Goal: Transaction & Acquisition: Purchase product/service

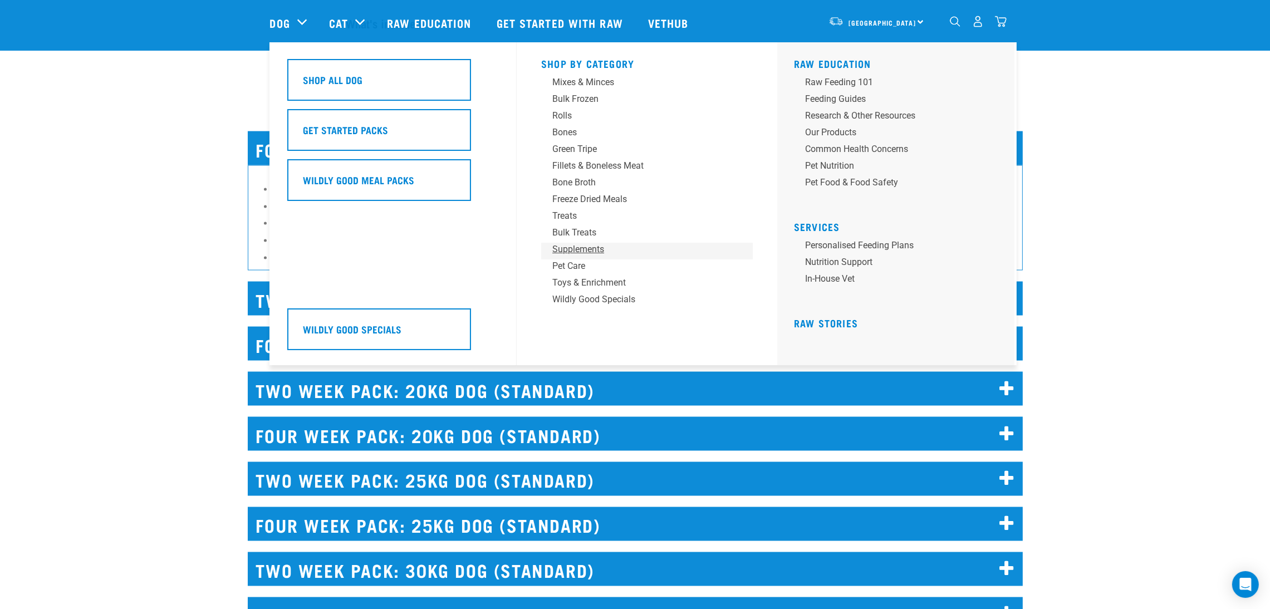
click at [566, 245] on div "Supplements" at bounding box center [639, 249] width 174 height 13
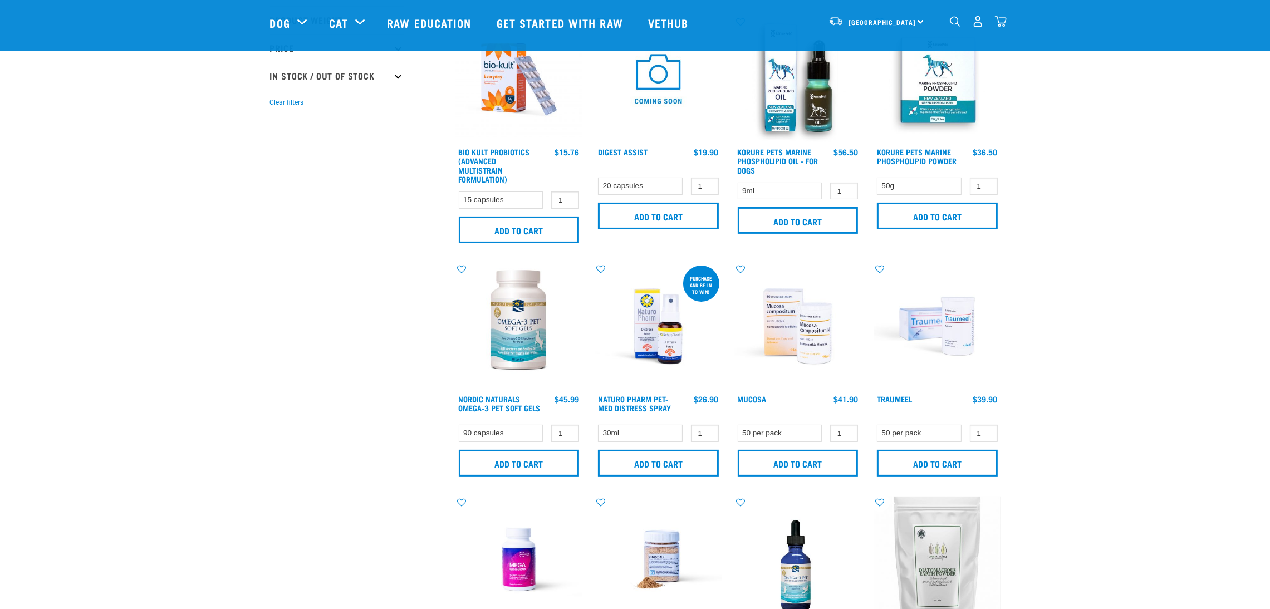
scroll to position [334, 0]
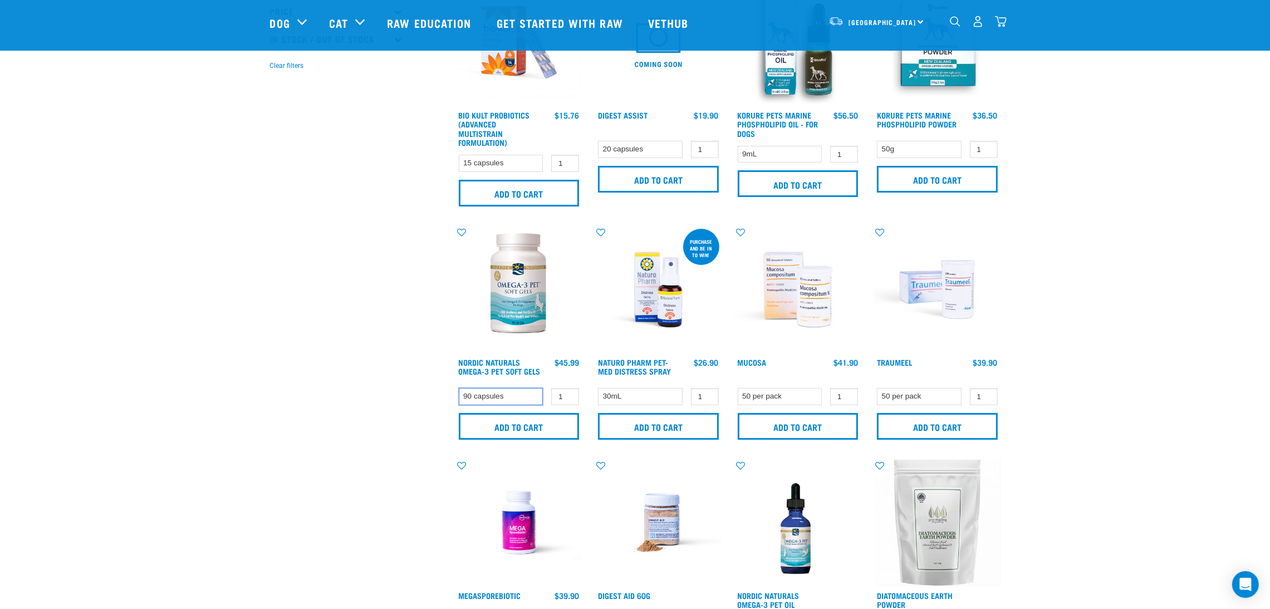
click at [515, 398] on select "90 capsules" at bounding box center [501, 396] width 85 height 17
click at [514, 399] on select "90 capsules" at bounding box center [501, 396] width 85 height 17
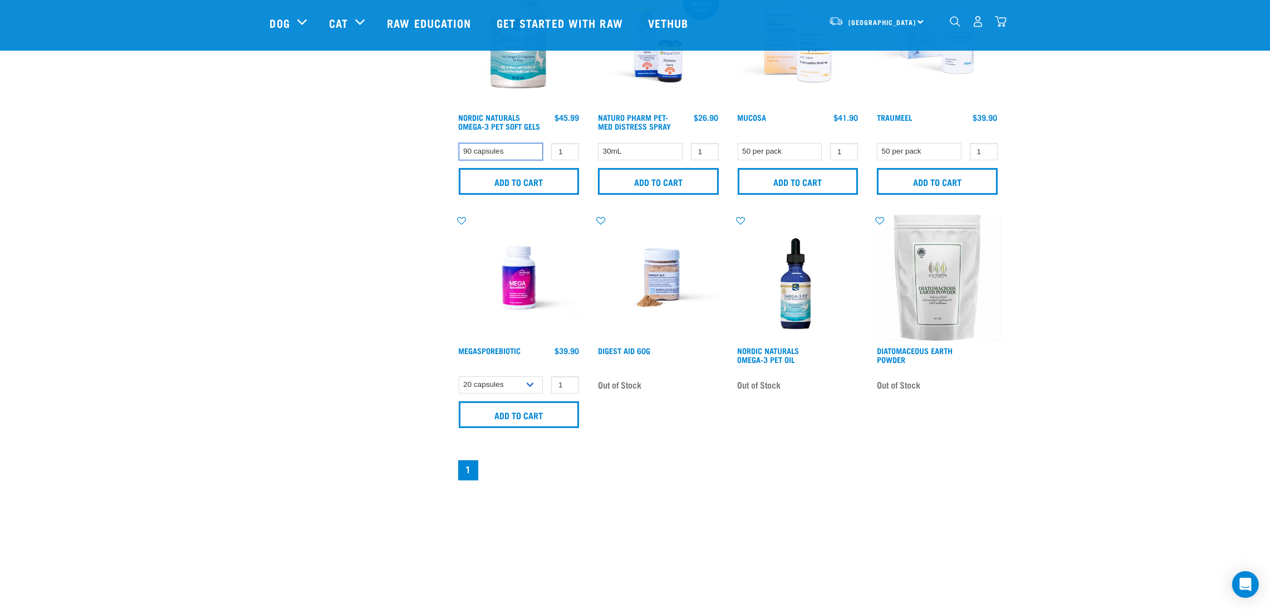
scroll to position [585, 0]
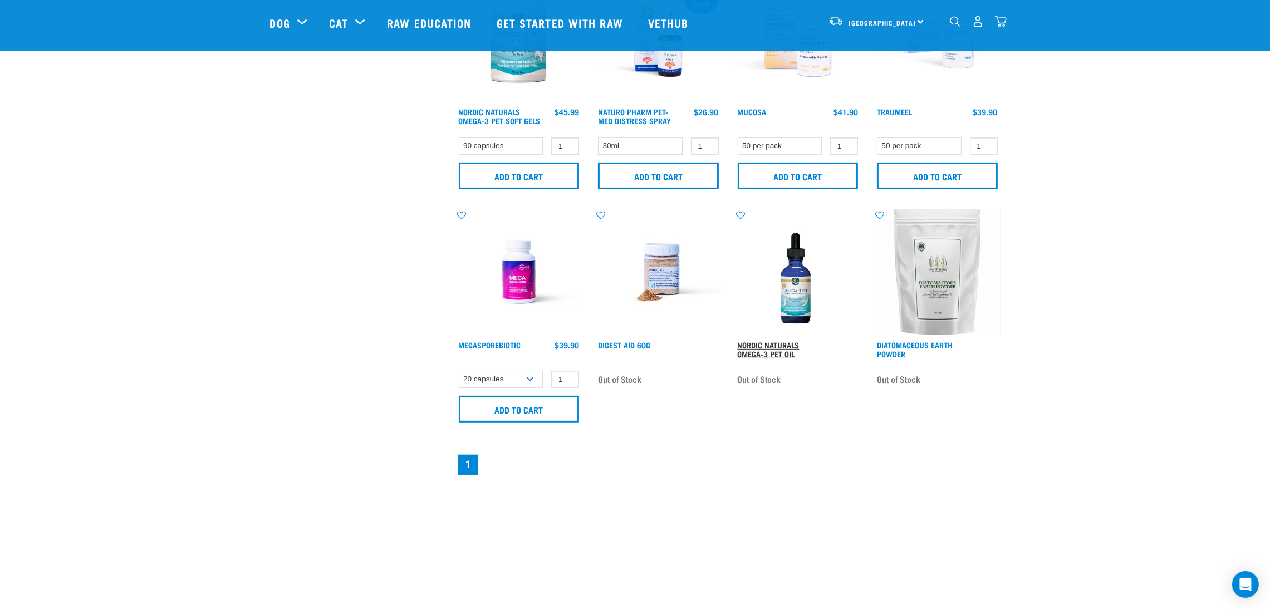
click at [759, 354] on link "Nordic Naturals Omega-3 Pet Oil" at bounding box center [769, 349] width 62 height 13
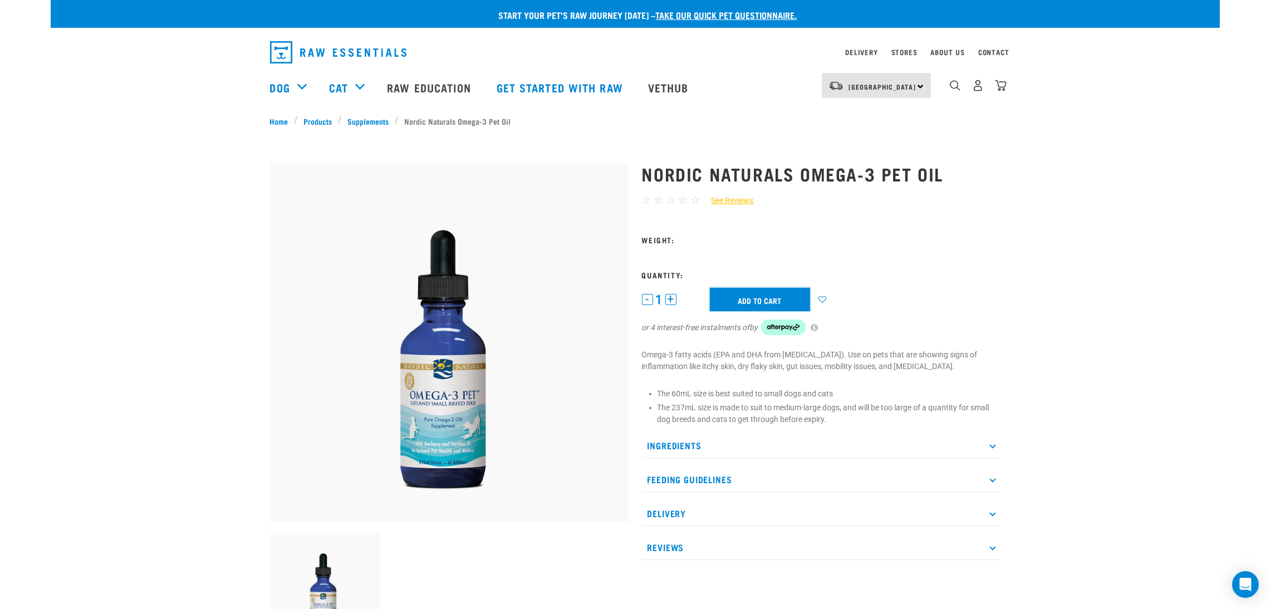
click at [761, 303] on input "Add to cart" at bounding box center [760, 299] width 100 height 23
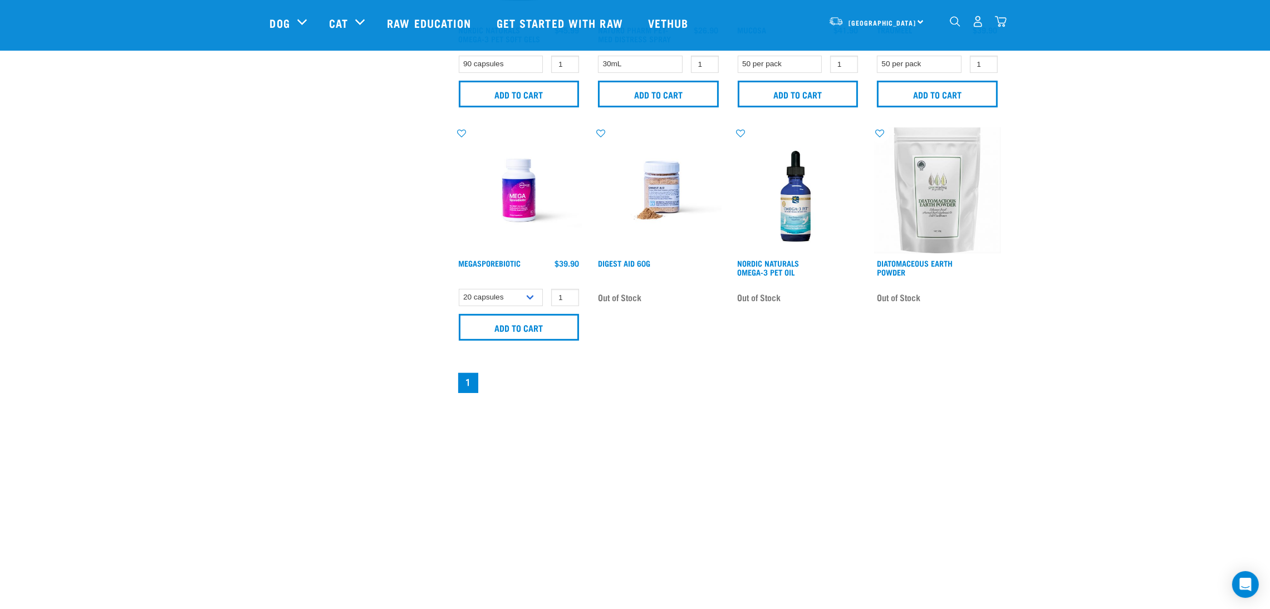
scroll to position [583, 0]
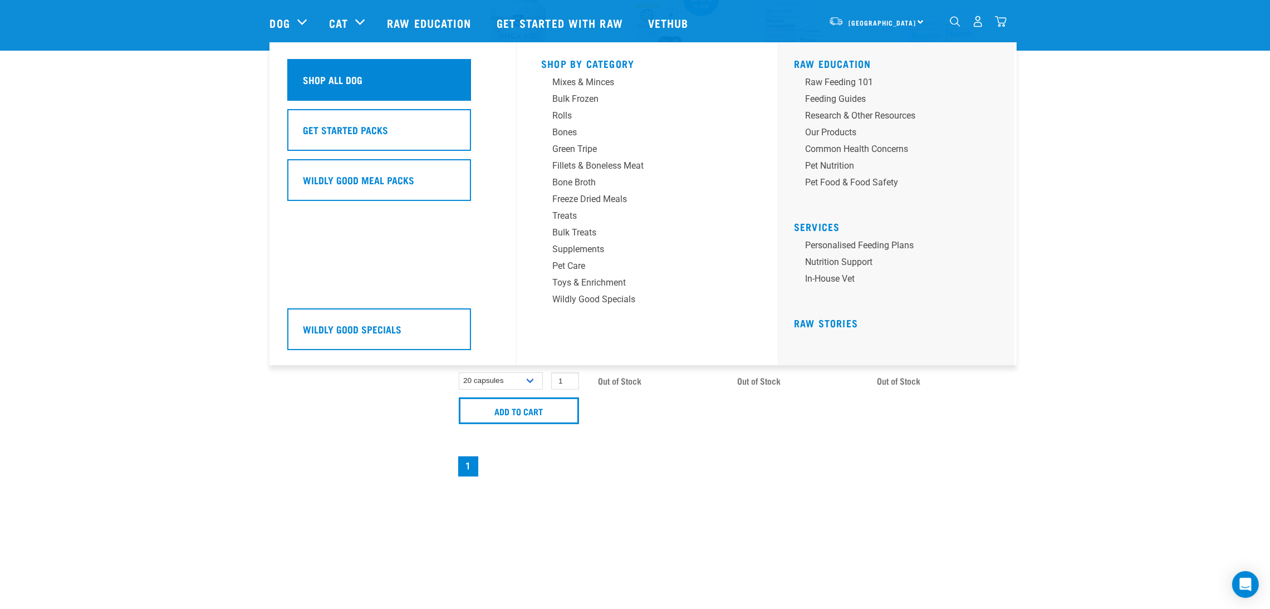
click at [416, 85] on div "Shop All Dog" at bounding box center [379, 80] width 184 height 42
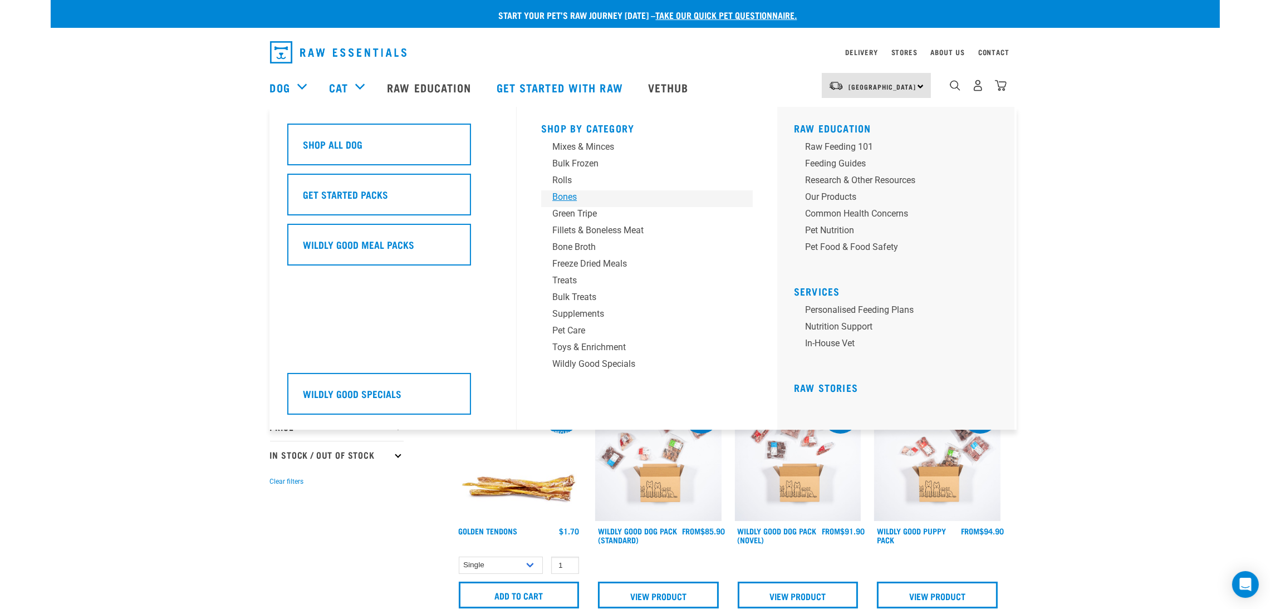
click at [567, 195] on div "Bones" at bounding box center [639, 196] width 174 height 13
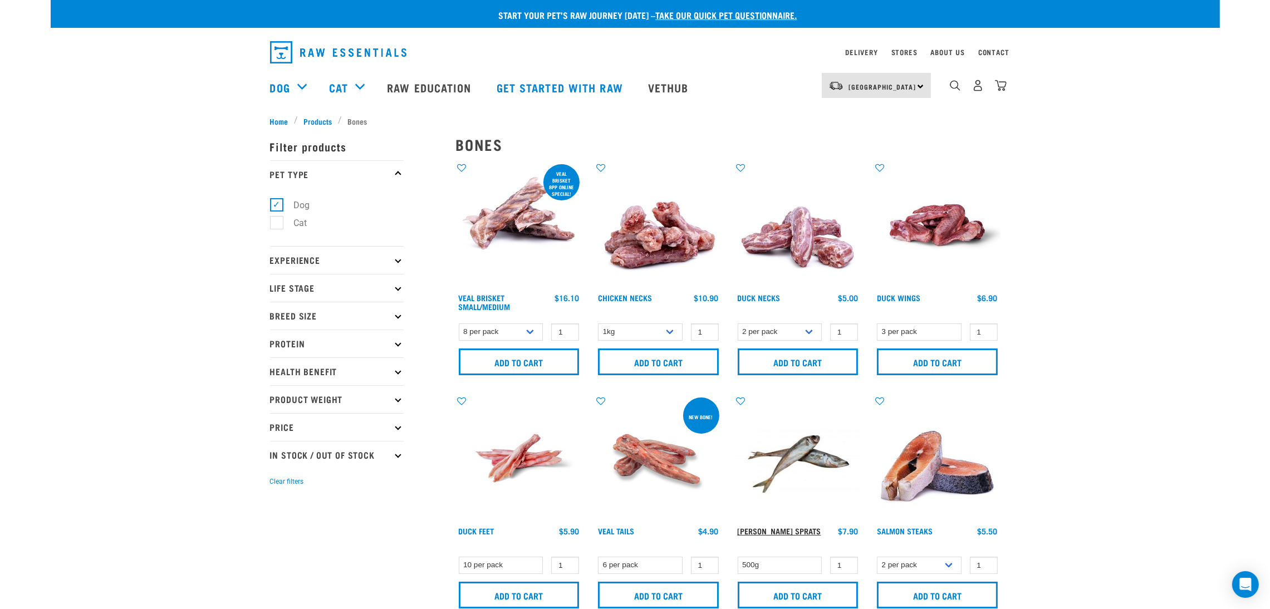
click at [783, 529] on link "[PERSON_NAME][MEDICAL_DATA] Sprats" at bounding box center [780, 531] width 84 height 4
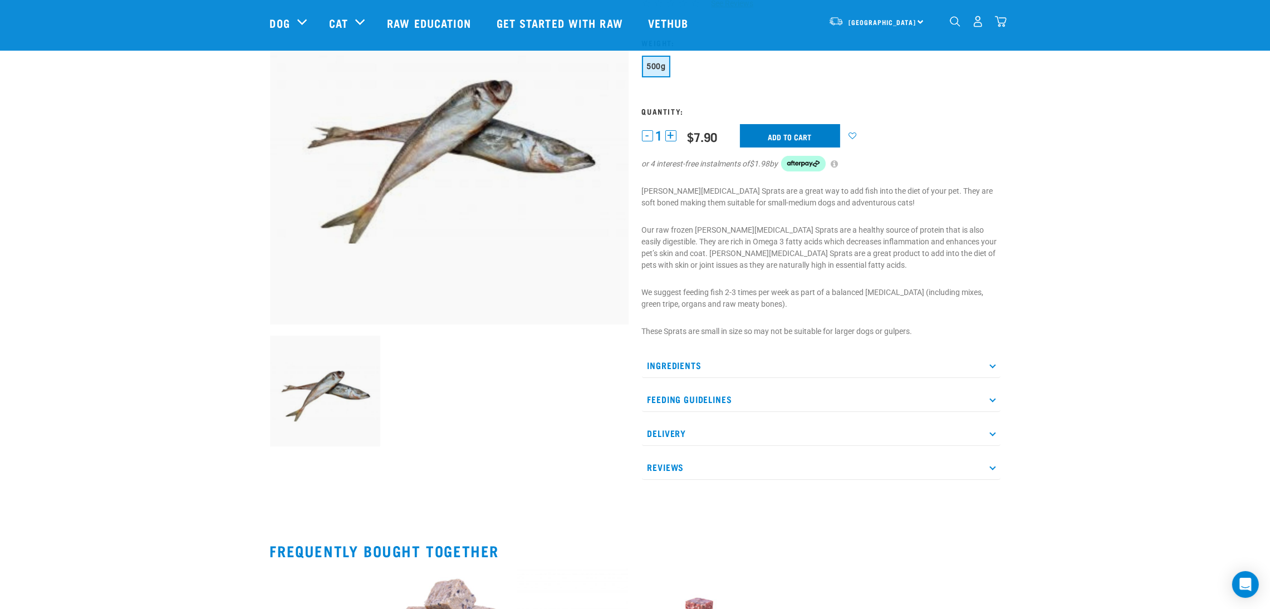
scroll to position [167, 0]
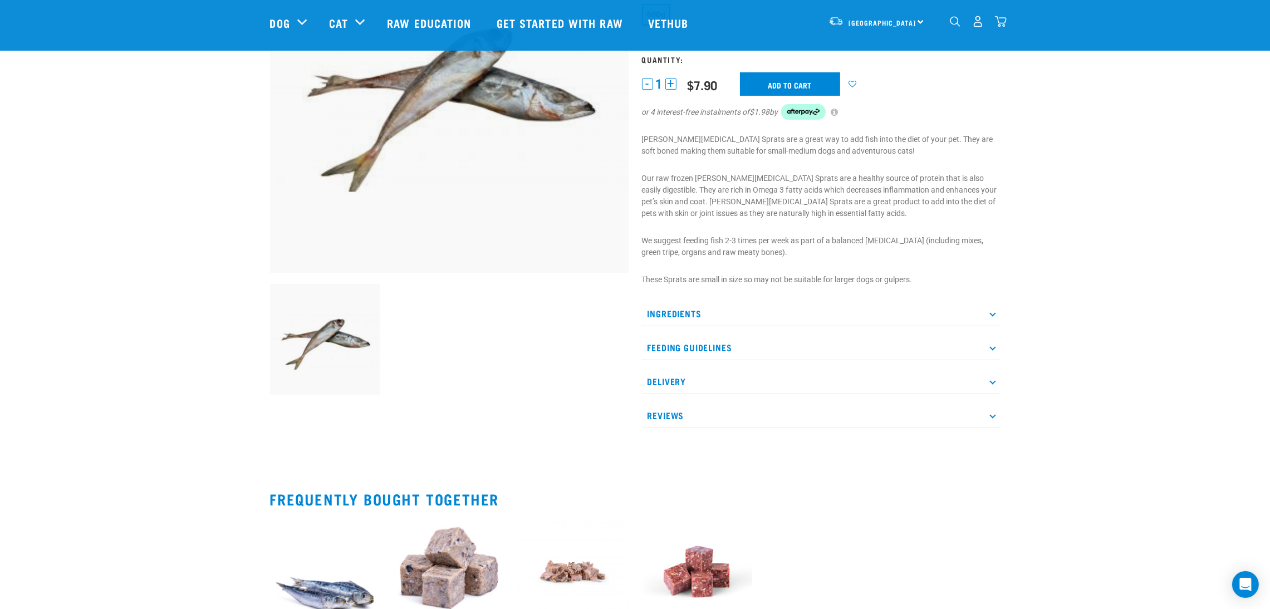
click at [731, 315] on p "Ingredients" at bounding box center [821, 313] width 359 height 25
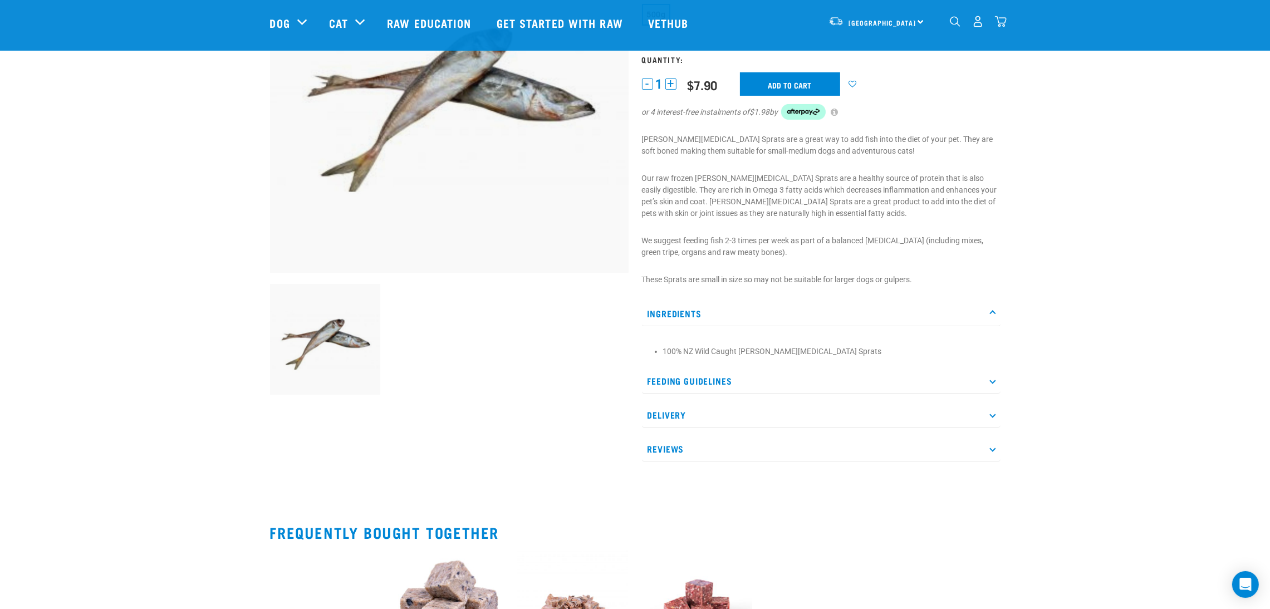
click at [730, 317] on p "Ingredients" at bounding box center [821, 313] width 359 height 25
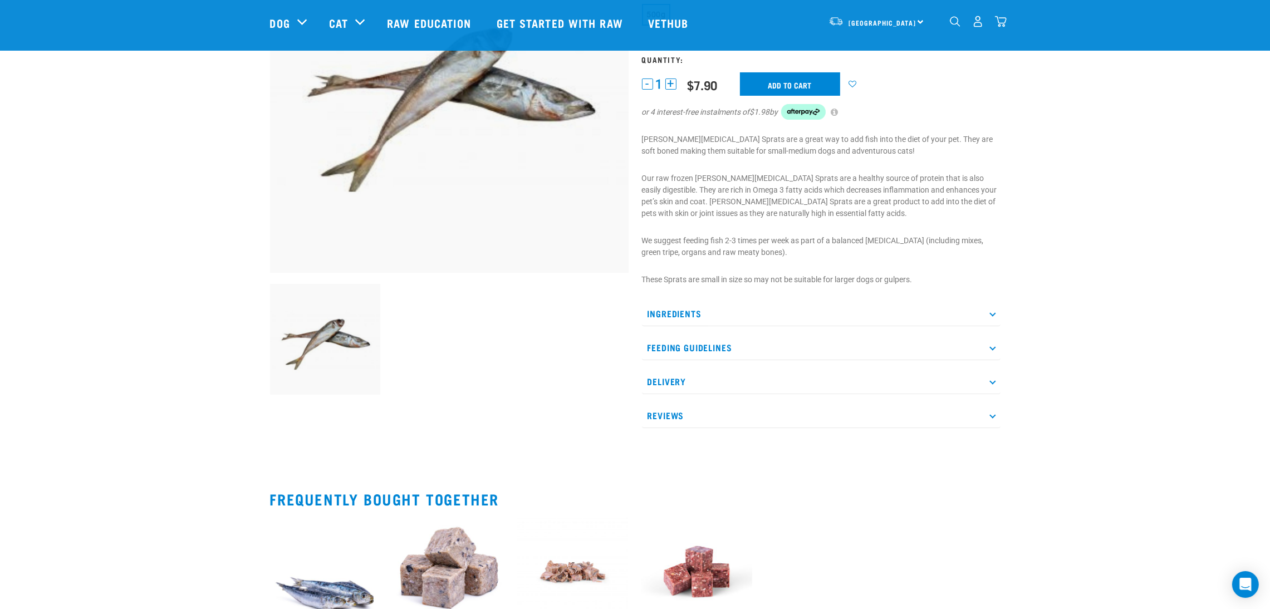
click at [746, 315] on p "Ingredients" at bounding box center [821, 313] width 359 height 25
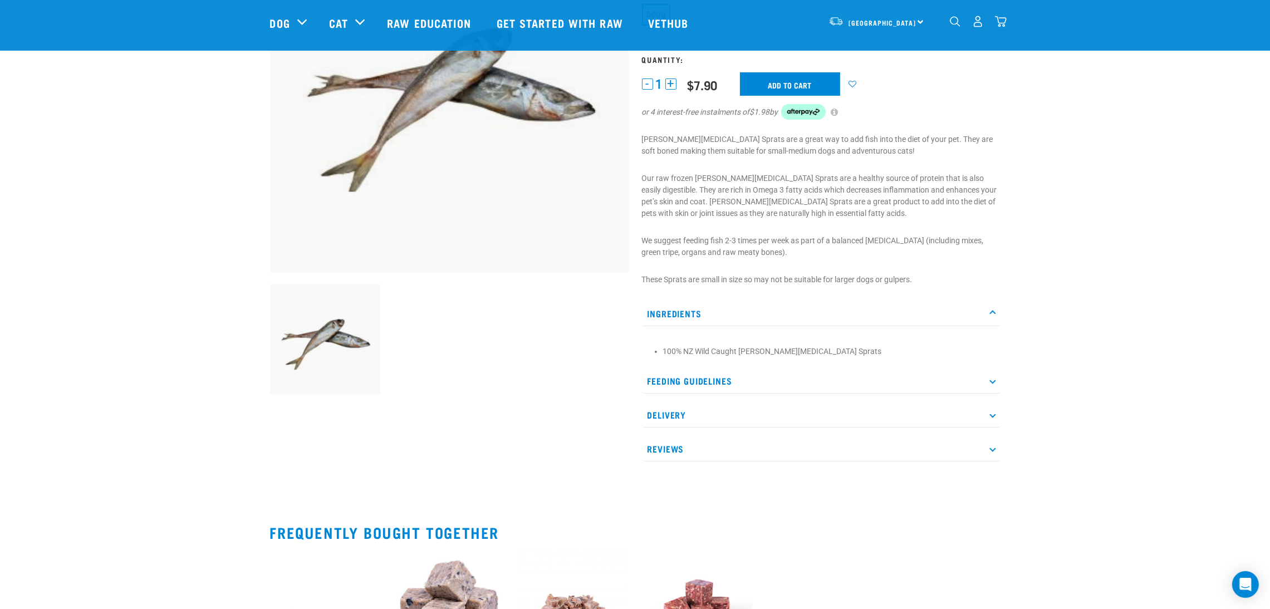
click at [742, 380] on p "Feeding Guidelines" at bounding box center [821, 381] width 359 height 25
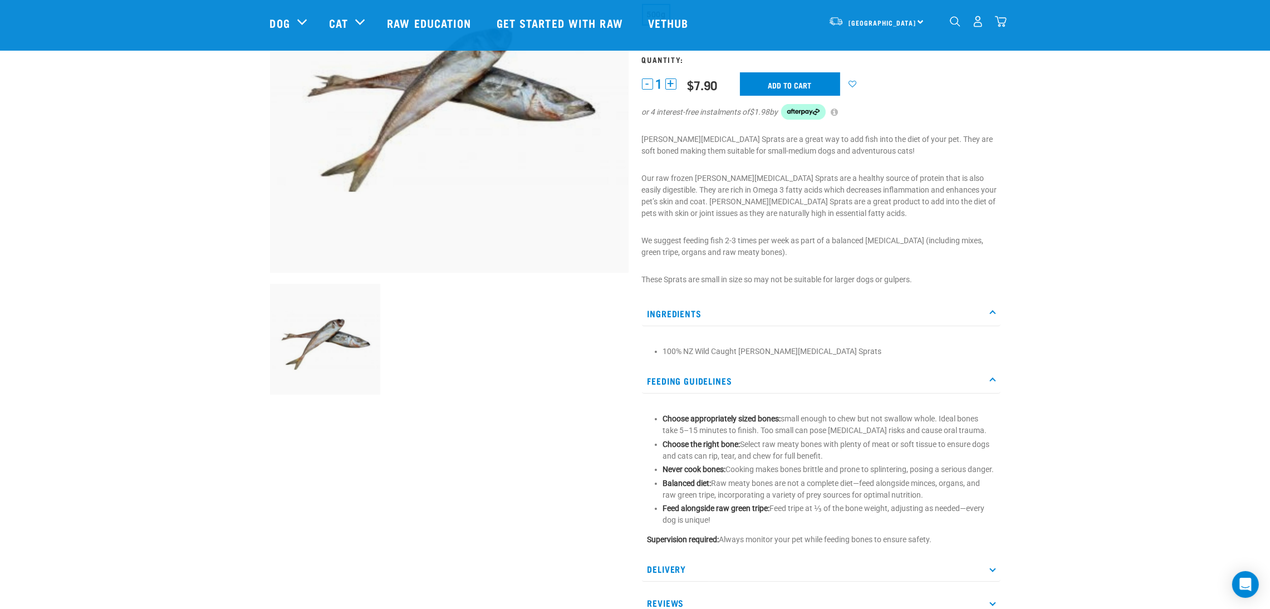
click at [752, 380] on p "Feeding Guidelines" at bounding box center [821, 381] width 359 height 25
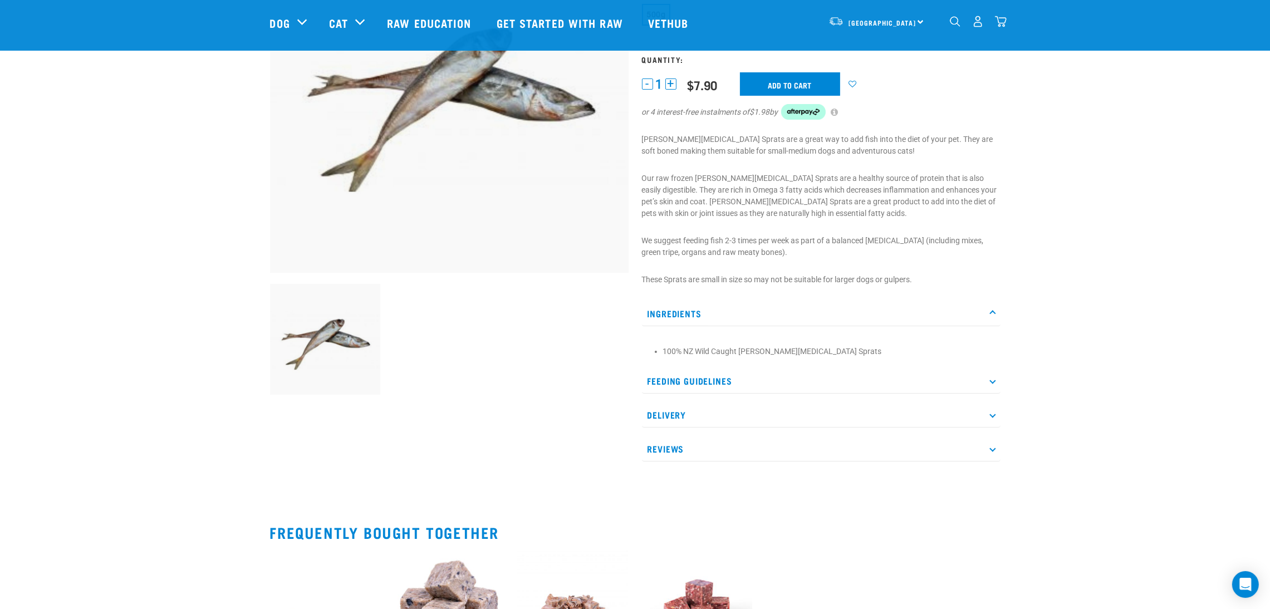
click at [720, 416] on p "Delivery" at bounding box center [821, 415] width 359 height 25
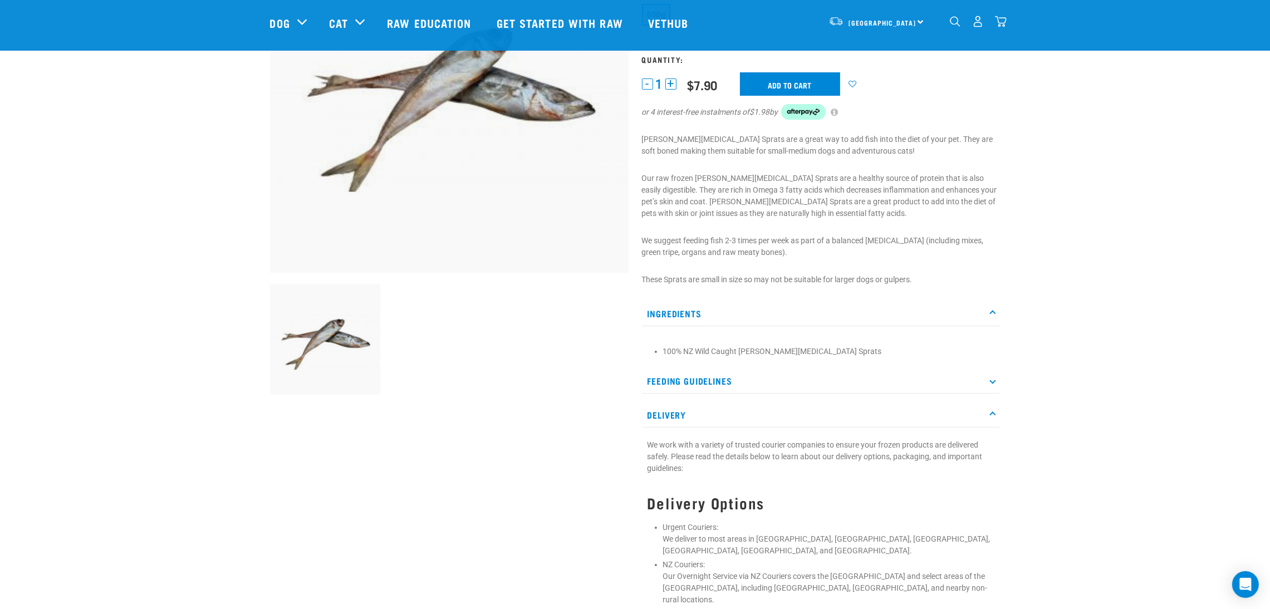
click at [720, 416] on p "Delivery" at bounding box center [821, 415] width 359 height 25
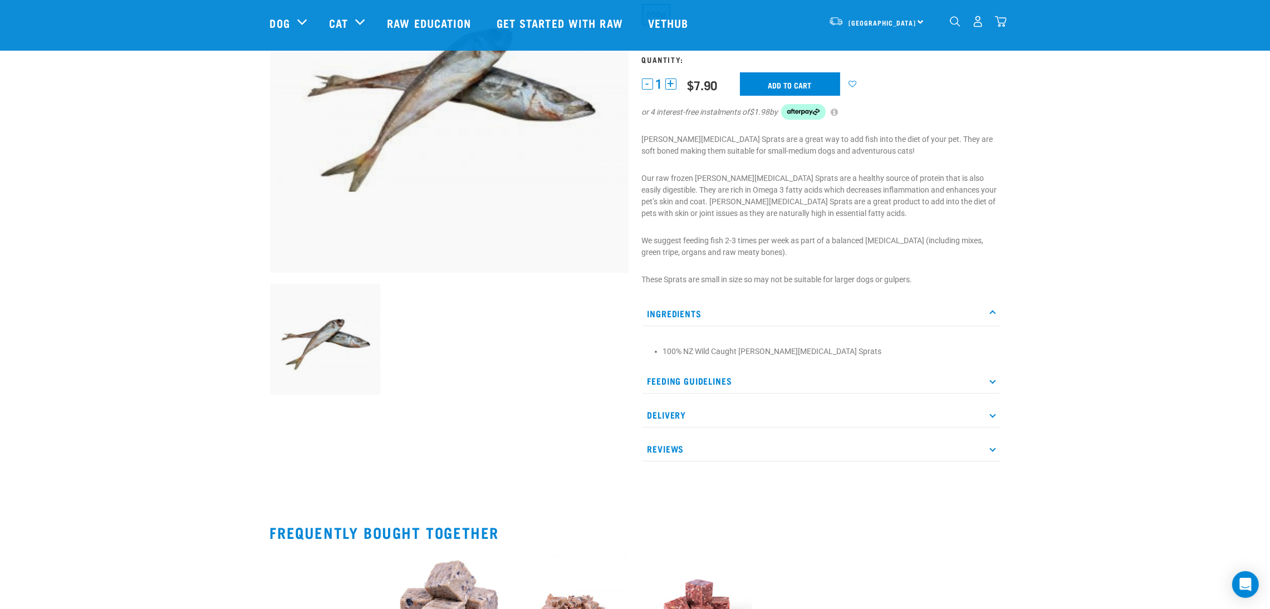
click at [714, 454] on p "Reviews" at bounding box center [821, 449] width 359 height 25
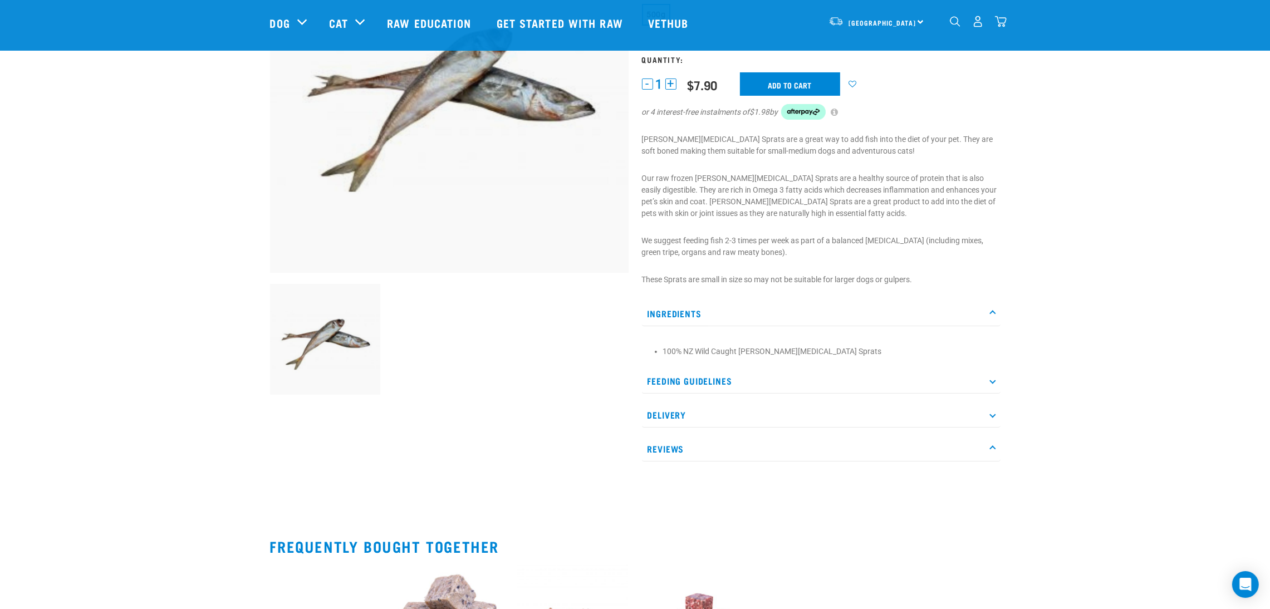
click at [714, 454] on p "Reviews" at bounding box center [821, 449] width 359 height 25
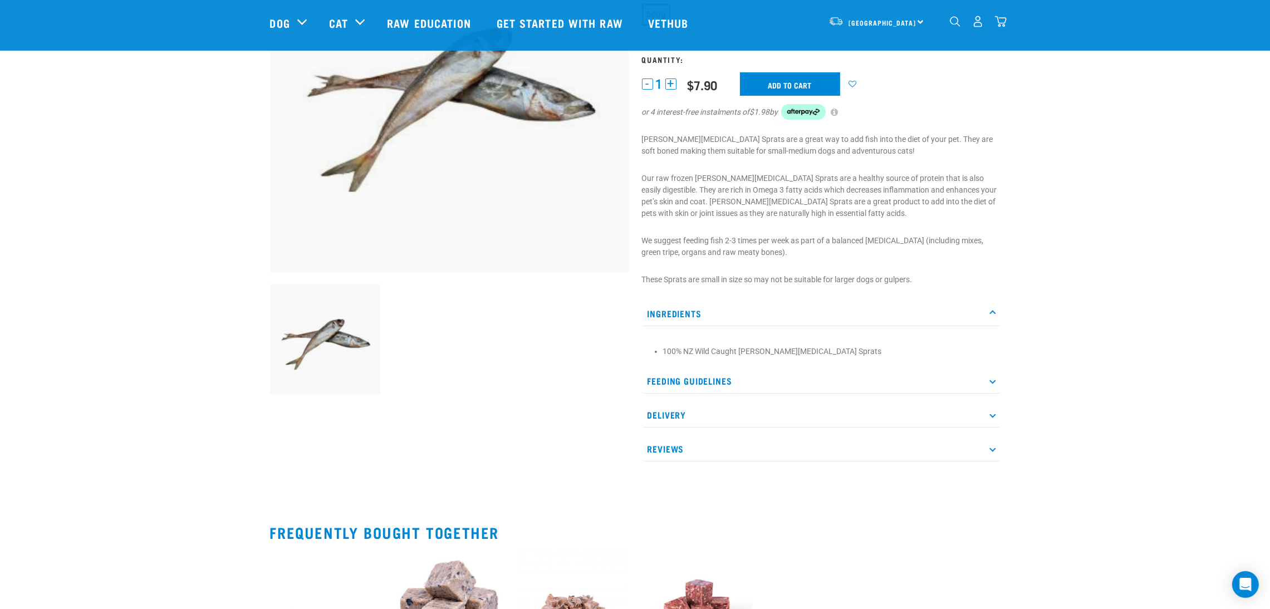
click at [732, 317] on p "Ingredients" at bounding box center [821, 313] width 359 height 25
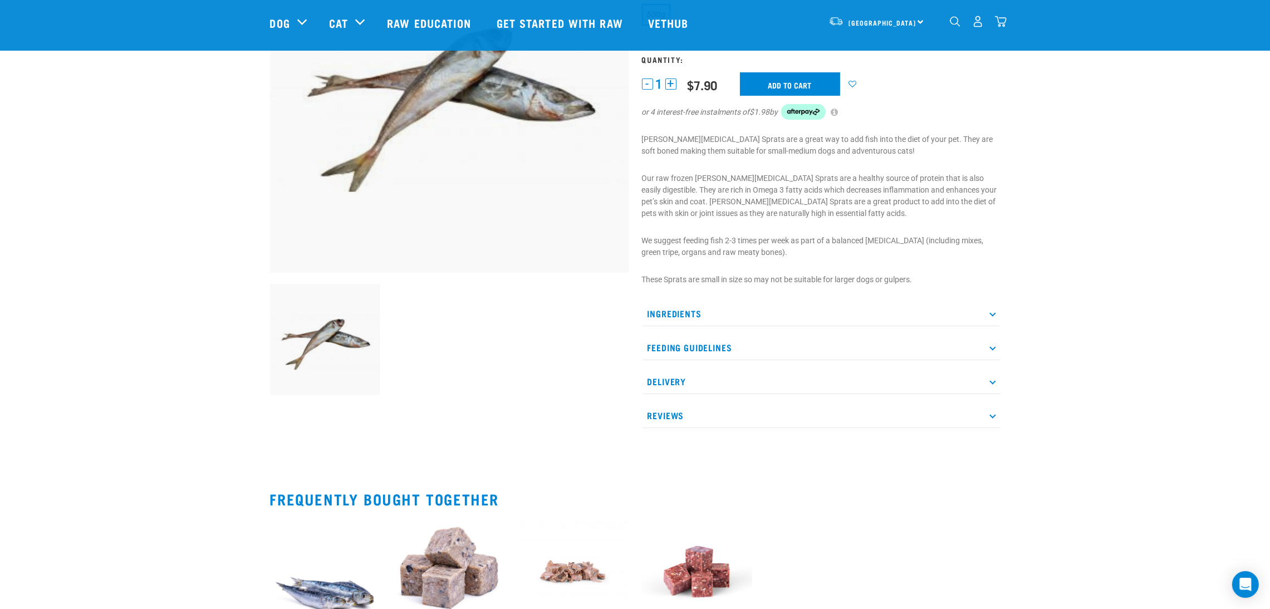
click at [732, 317] on p "Ingredients" at bounding box center [821, 313] width 359 height 25
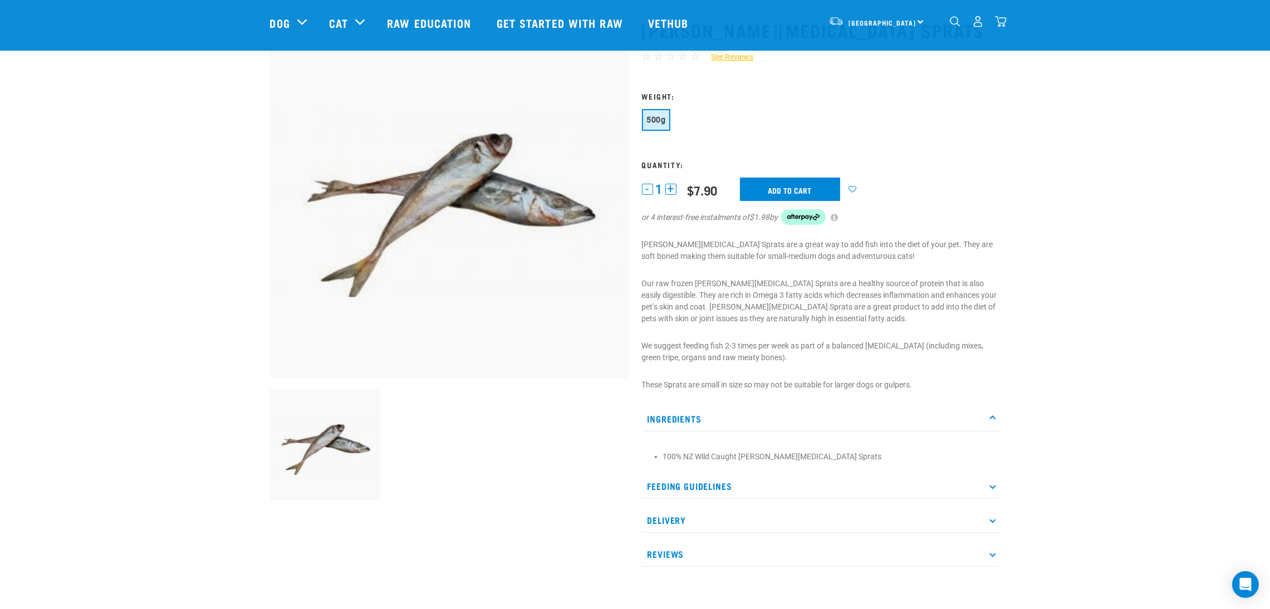
scroll to position [0, 0]
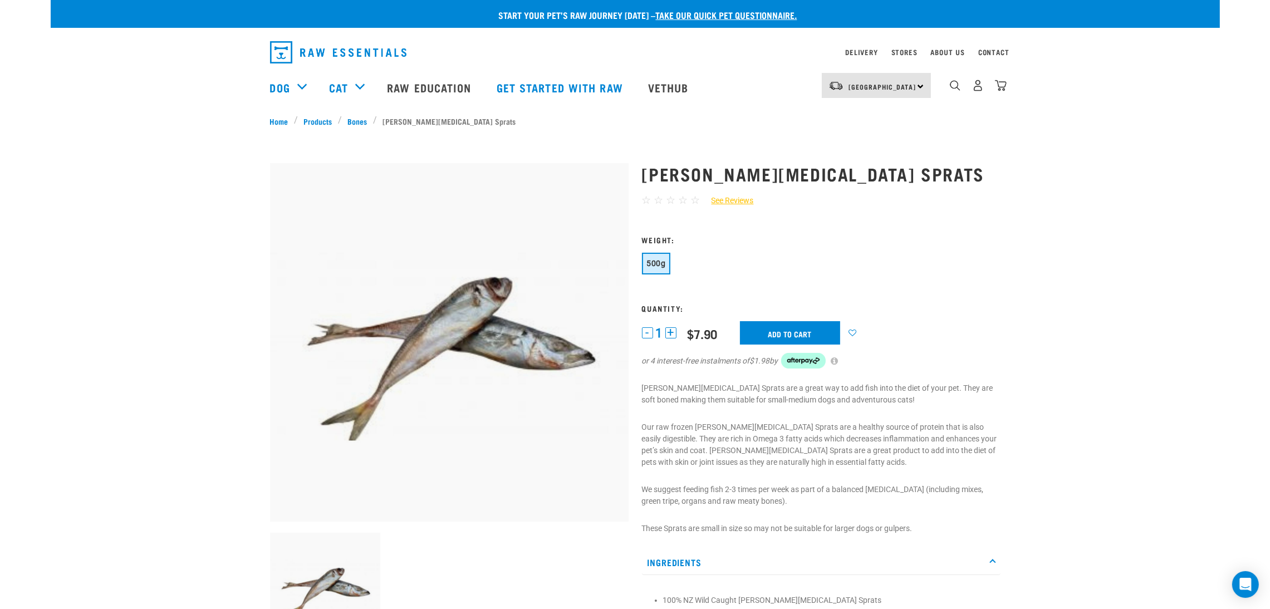
click at [693, 200] on span "☆" at bounding box center [695, 200] width 9 height 13
click at [693, 202] on span "☆" at bounding box center [695, 200] width 9 height 13
drag, startPoint x: 645, startPoint y: 202, endPoint x: 698, endPoint y: 200, distance: 52.4
click at [698, 200] on div "☆ ☆ ☆ ☆ ☆ See Reviews" at bounding box center [821, 201] width 359 height 16
click at [720, 201] on link "See Reviews" at bounding box center [726, 201] width 53 height 12
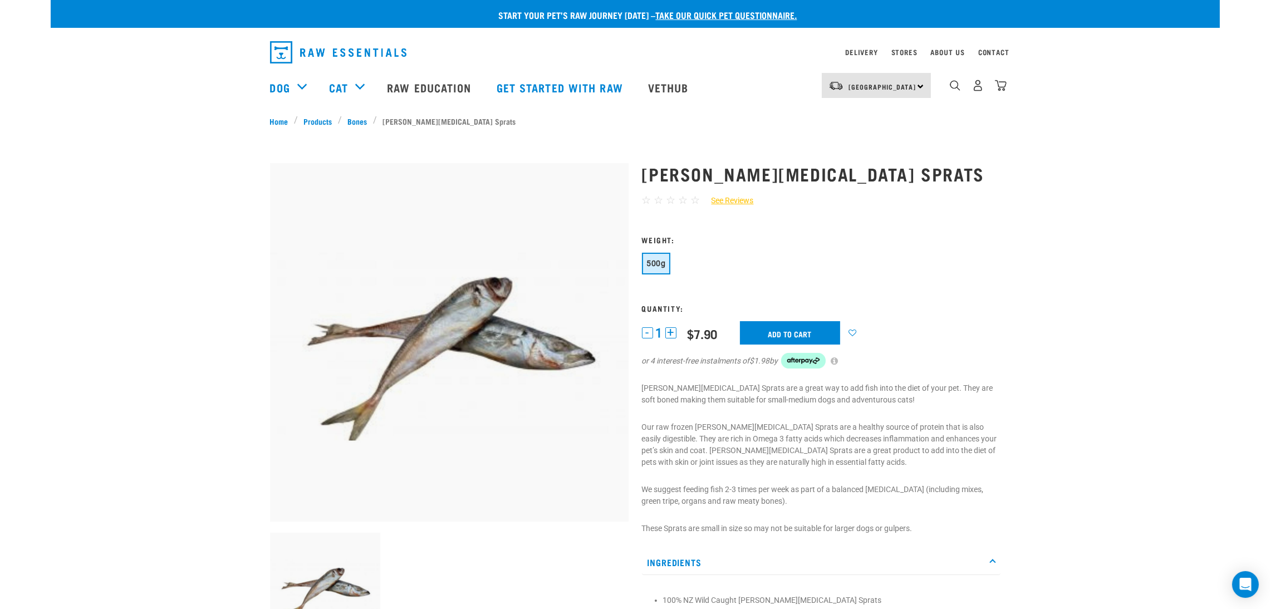
click at [674, 228] on div "[PERSON_NAME][MEDICAL_DATA] Sprats ☆ ☆ ☆ ☆ ☆ See Reviews" at bounding box center [821, 437] width 372 height 578
click at [693, 199] on span "☆" at bounding box center [695, 200] width 9 height 13
click at [691, 200] on span "☆" at bounding box center [695, 200] width 9 height 13
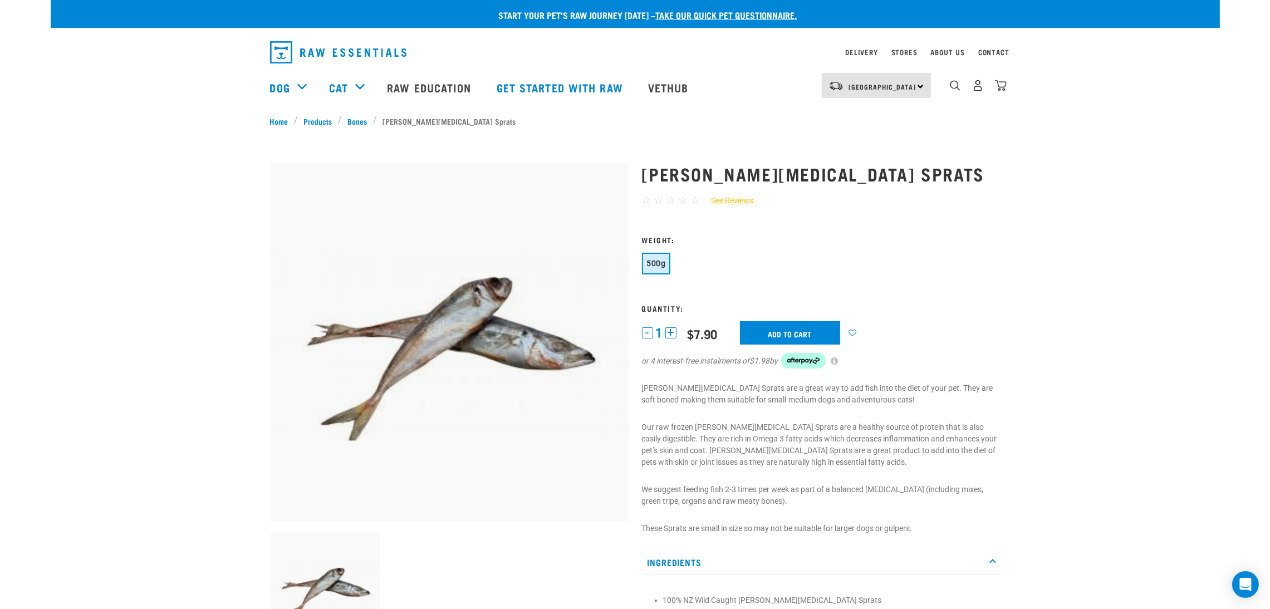
click at [734, 218] on div "[PERSON_NAME][MEDICAL_DATA] Sprats ☆ ☆ ☆ ☆ ☆ See Reviews" at bounding box center [821, 437] width 372 height 578
click at [691, 202] on span "☆" at bounding box center [695, 200] width 9 height 13
click at [694, 201] on span "☆" at bounding box center [695, 200] width 9 height 13
click at [693, 200] on span "☆" at bounding box center [695, 200] width 9 height 13
click at [731, 200] on link "See Reviews" at bounding box center [726, 201] width 53 height 12
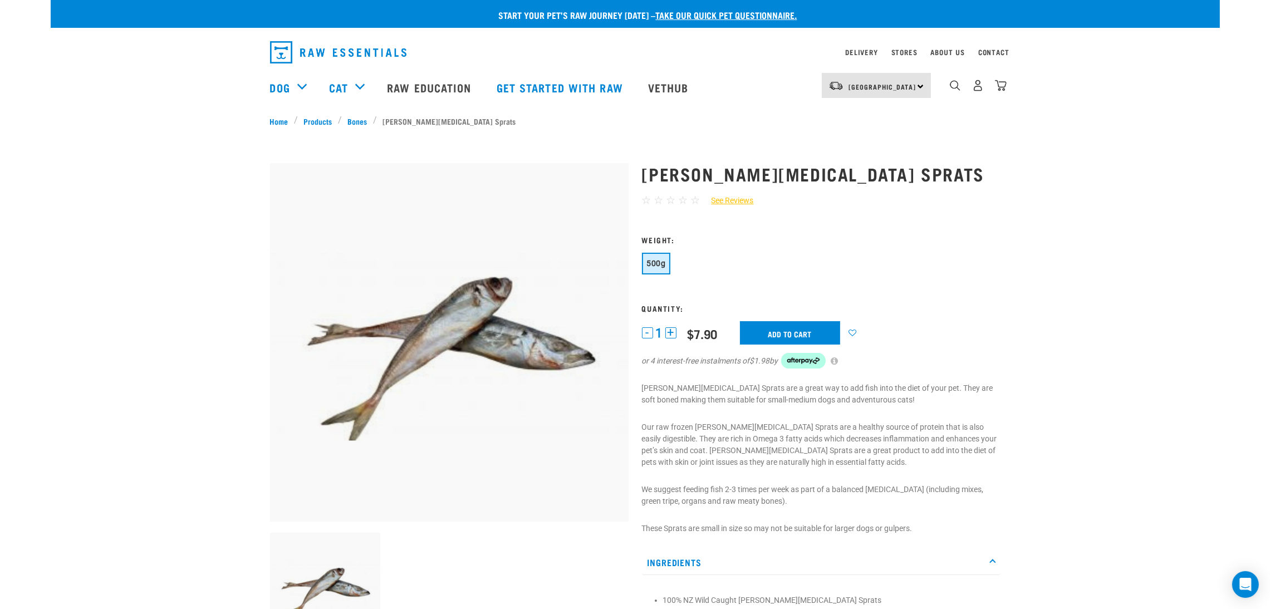
click at [691, 200] on span "☆" at bounding box center [695, 200] width 9 height 13
click at [728, 202] on link "See Reviews" at bounding box center [726, 201] width 53 height 12
click at [691, 198] on span "☆" at bounding box center [695, 200] width 9 height 13
click at [693, 200] on span "☆" at bounding box center [695, 200] width 9 height 13
click at [692, 201] on span "☆" at bounding box center [695, 200] width 9 height 13
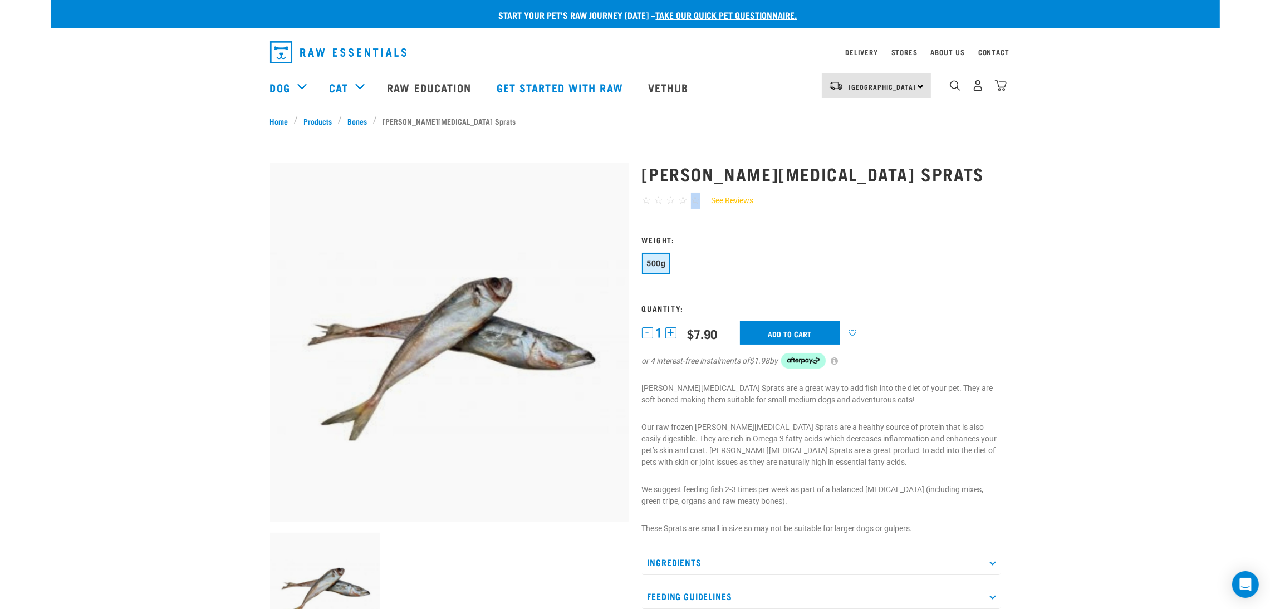
click at [692, 201] on span "☆" at bounding box center [695, 200] width 9 height 13
click at [712, 234] on div "[PERSON_NAME][MEDICAL_DATA] Sprats ☆ ☆ ☆ ☆ ☆ See Reviews" at bounding box center [821, 420] width 372 height 545
